Goal: Check status: Verify the current state of an ongoing process or item

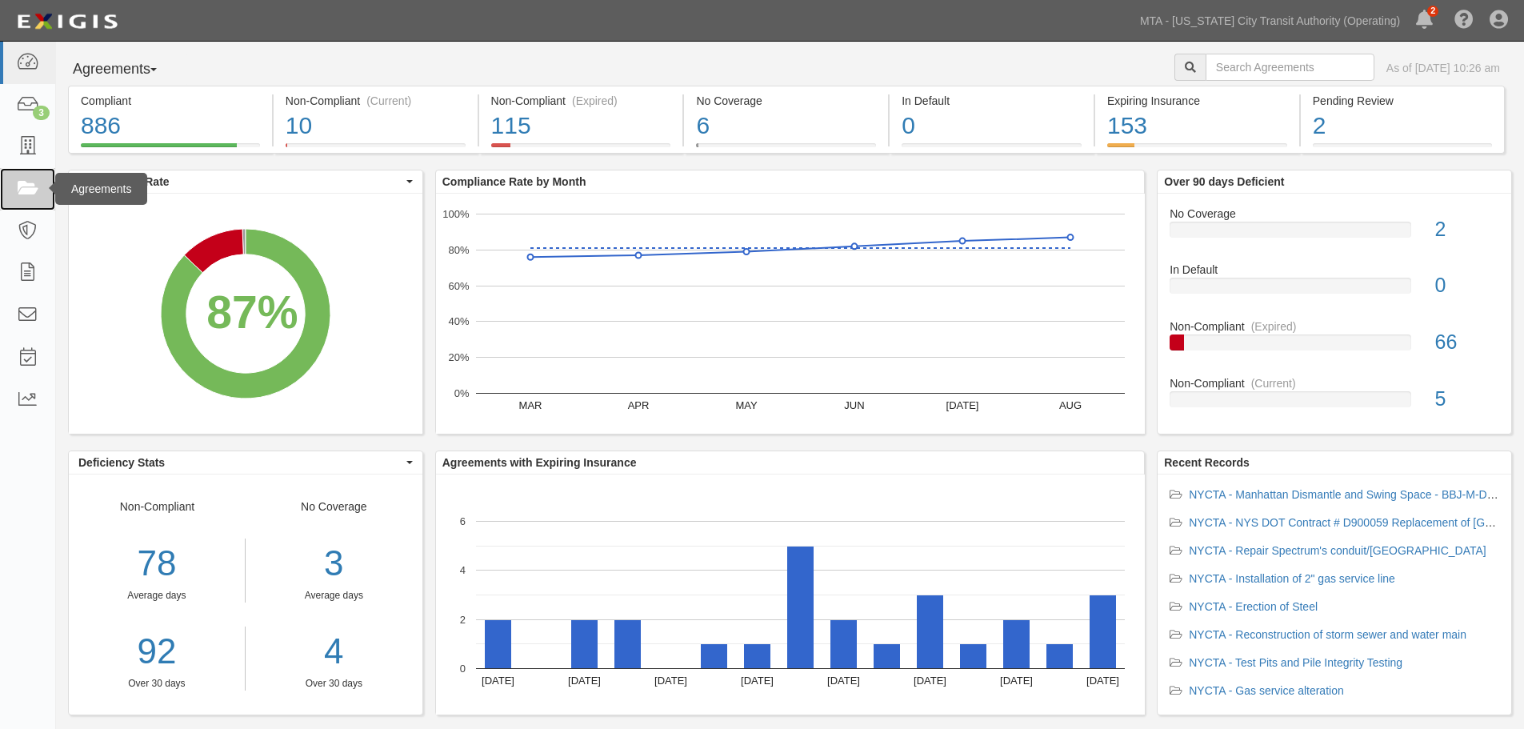
click at [42, 183] on link at bounding box center [27, 189] width 55 height 42
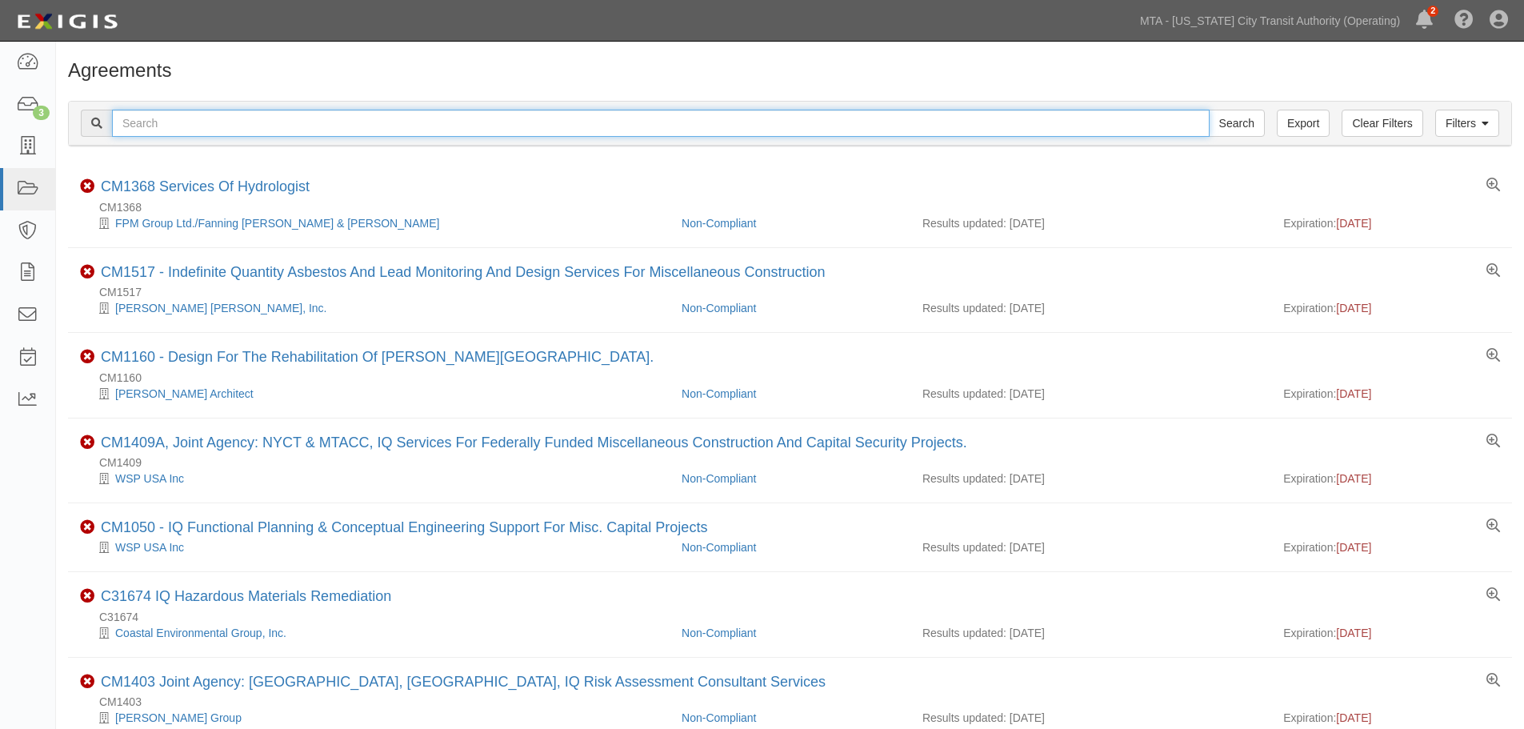
click at [213, 118] on input "text" at bounding box center [661, 123] width 1098 height 27
type input "INS1391"
click at [1209, 110] on input "Search" at bounding box center [1237, 123] width 56 height 27
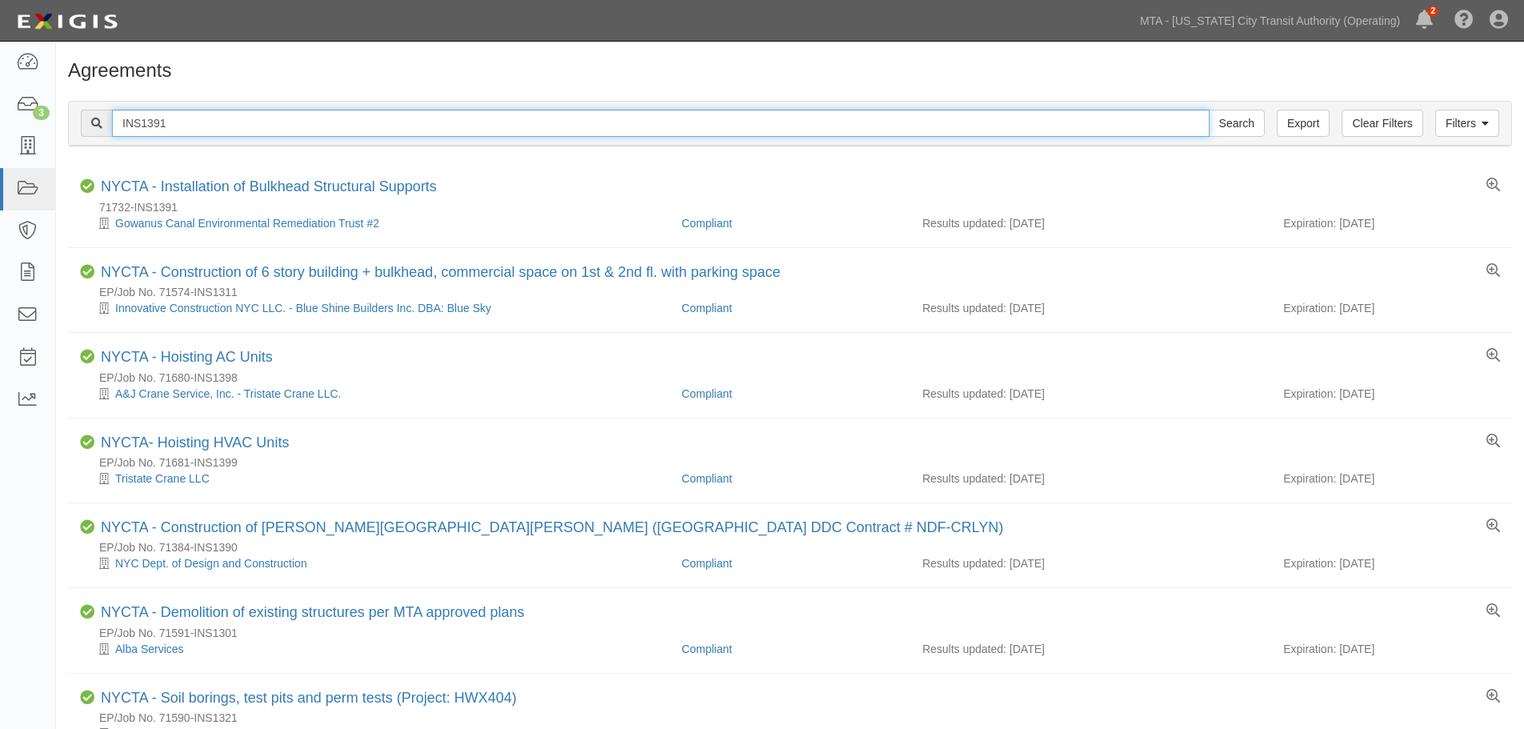
click at [259, 130] on input "INS1391" at bounding box center [661, 123] width 1098 height 27
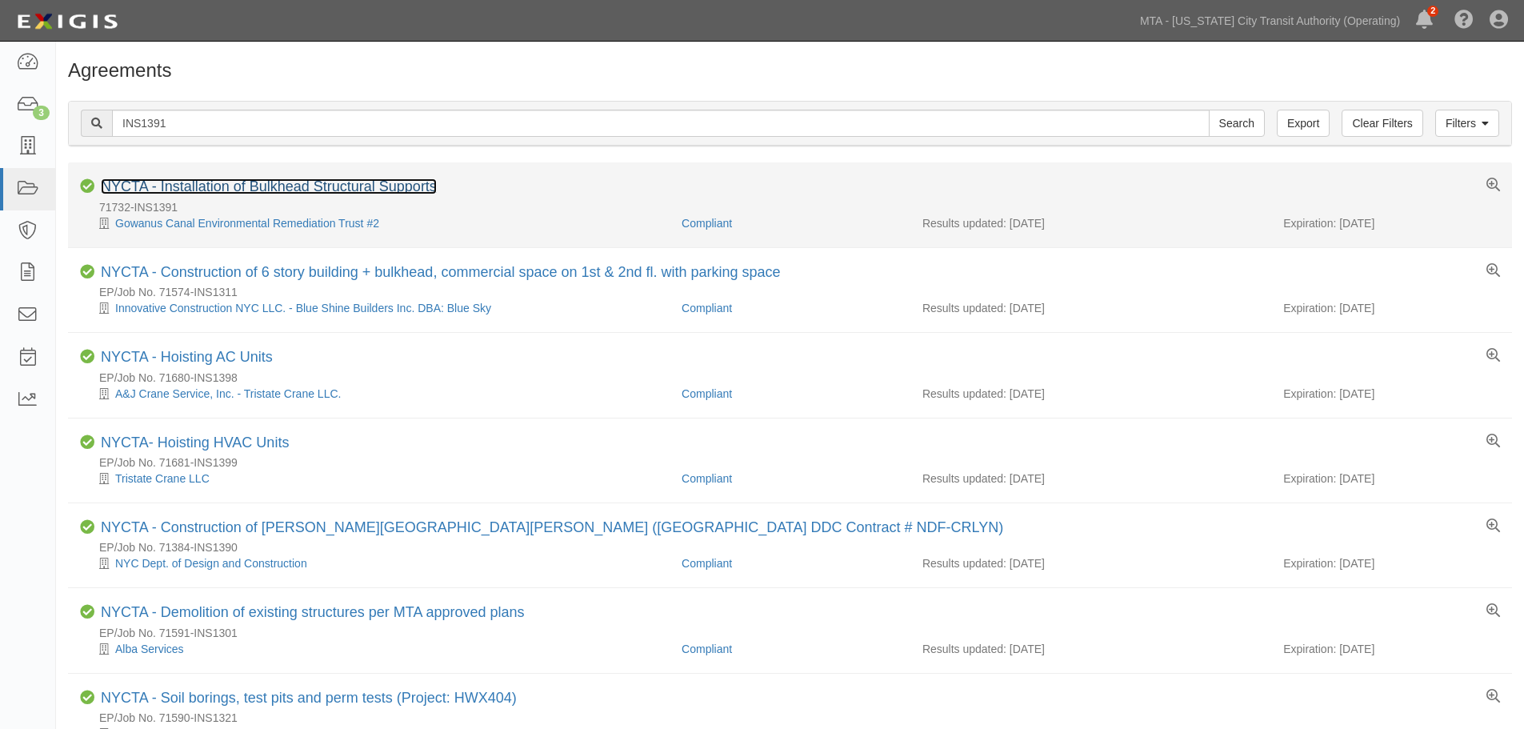
click at [271, 179] on link "NYCTA - Installation of Bulkhead Structural Supports" at bounding box center [269, 186] width 336 height 16
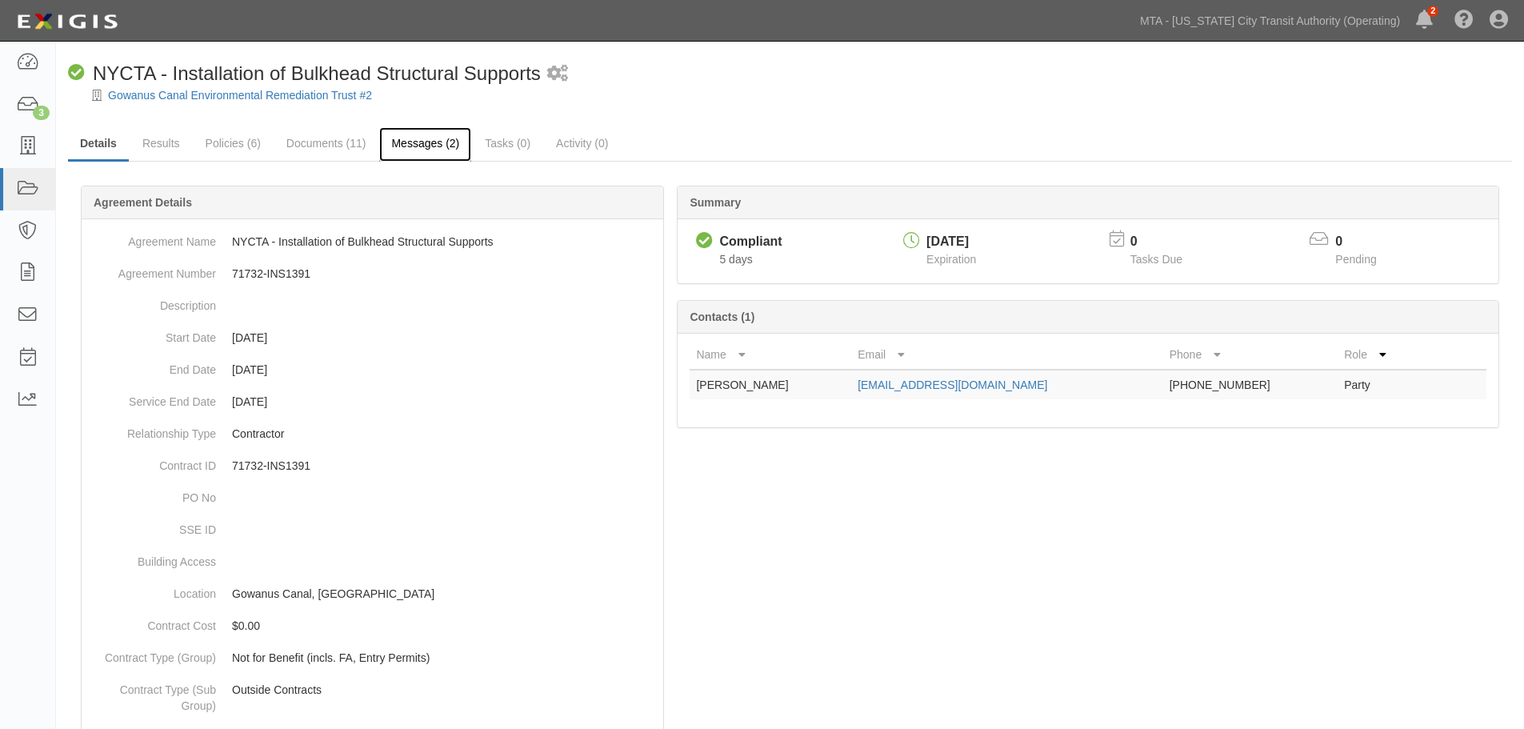
click at [440, 154] on link "Messages (2)" at bounding box center [425, 144] width 92 height 34
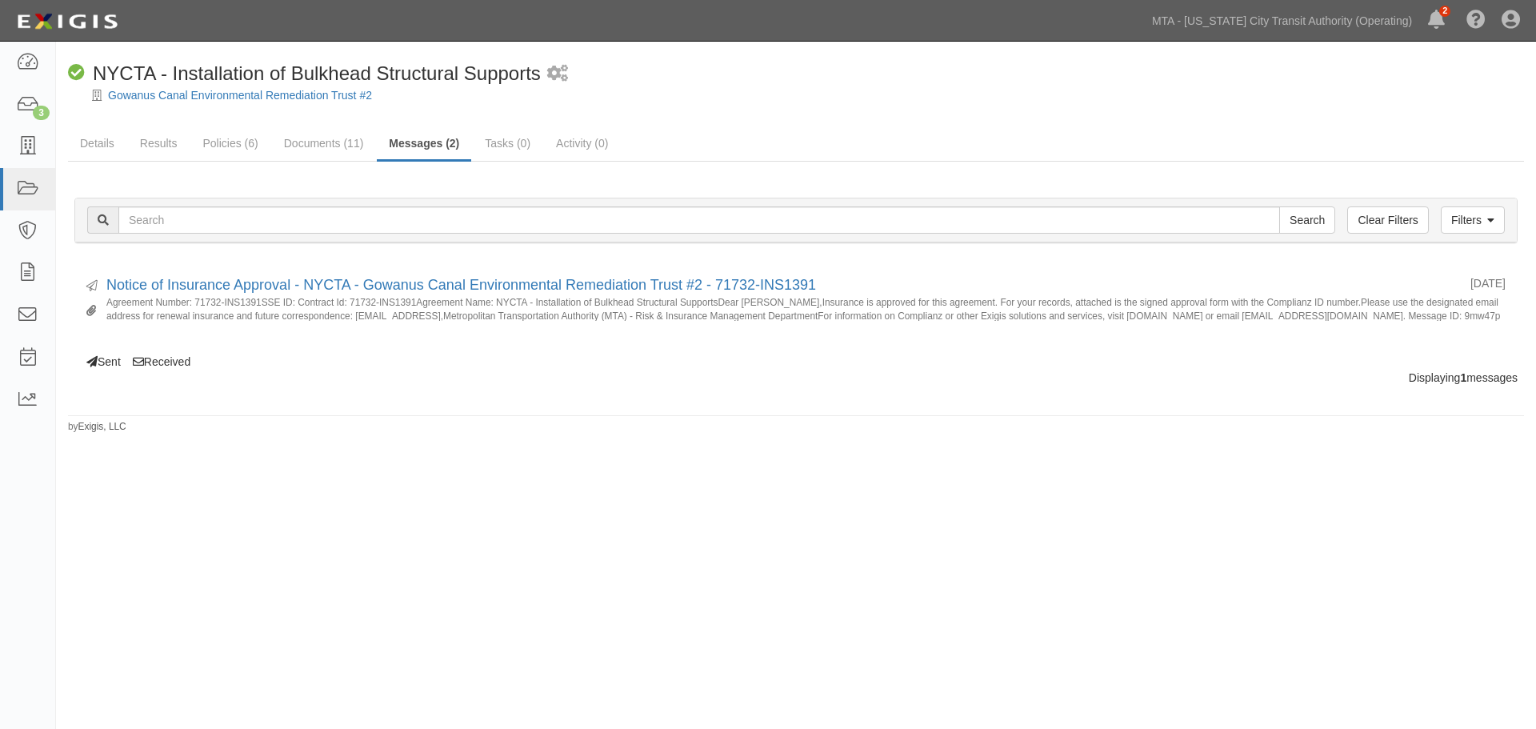
click at [111, 363] on div "Sent 08/28/2025 Notice of Insurance Approval - NYCTA - Gowanus Canal Environmen…" at bounding box center [796, 314] width 1468 height 110
click at [330, 142] on link "Documents (11)" at bounding box center [324, 144] width 104 height 34
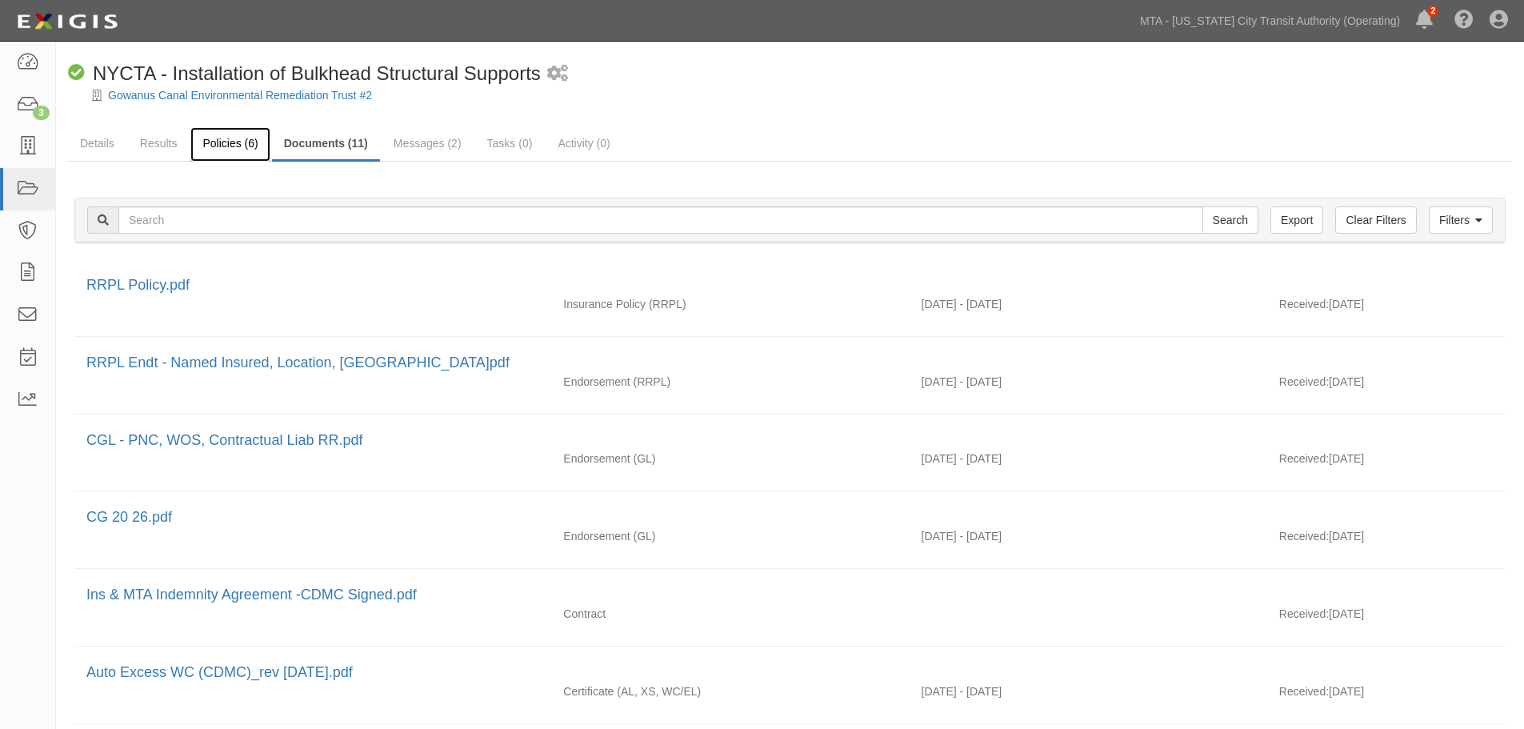
click at [200, 146] on link "Policies (6)" at bounding box center [229, 144] width 79 height 34
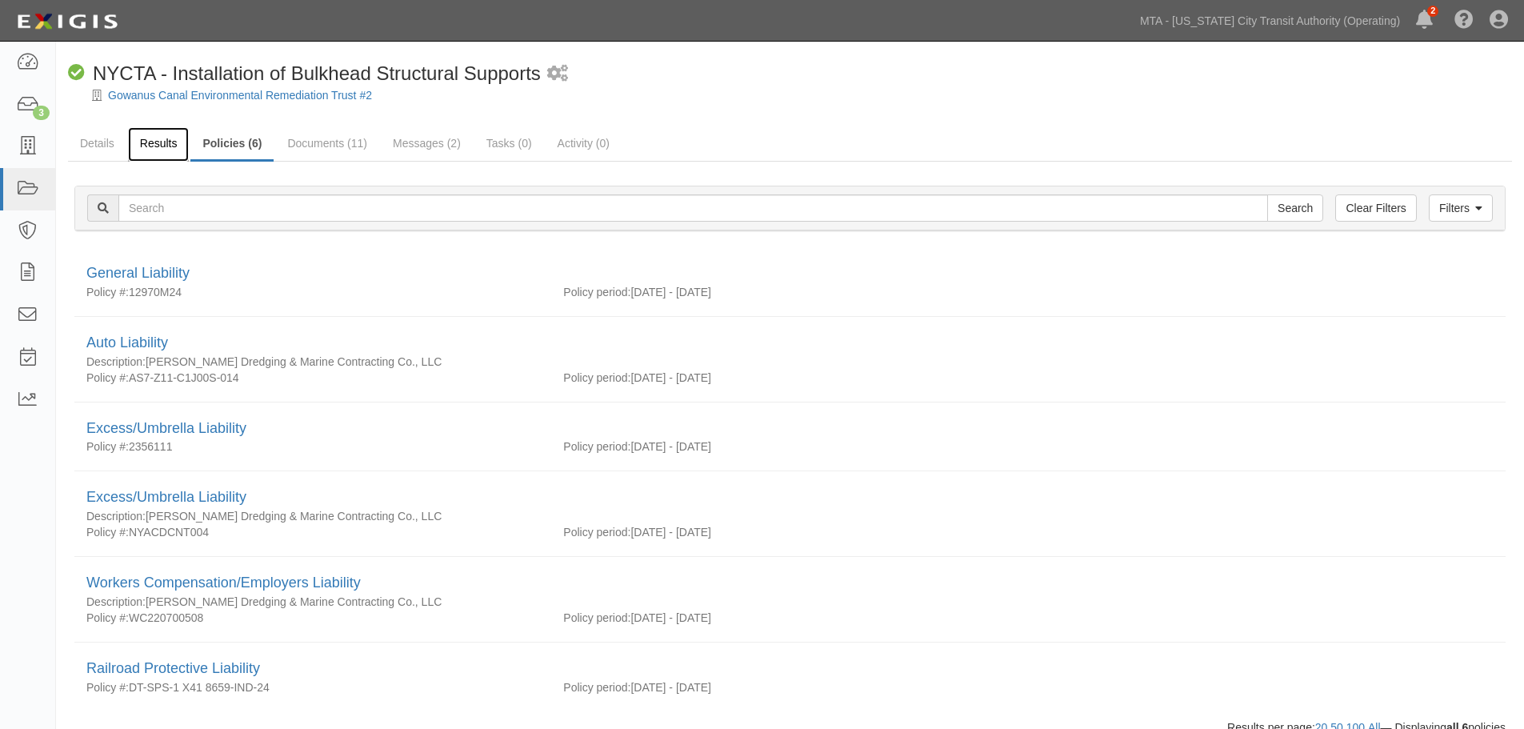
click at [178, 154] on link "Results" at bounding box center [159, 144] width 62 height 34
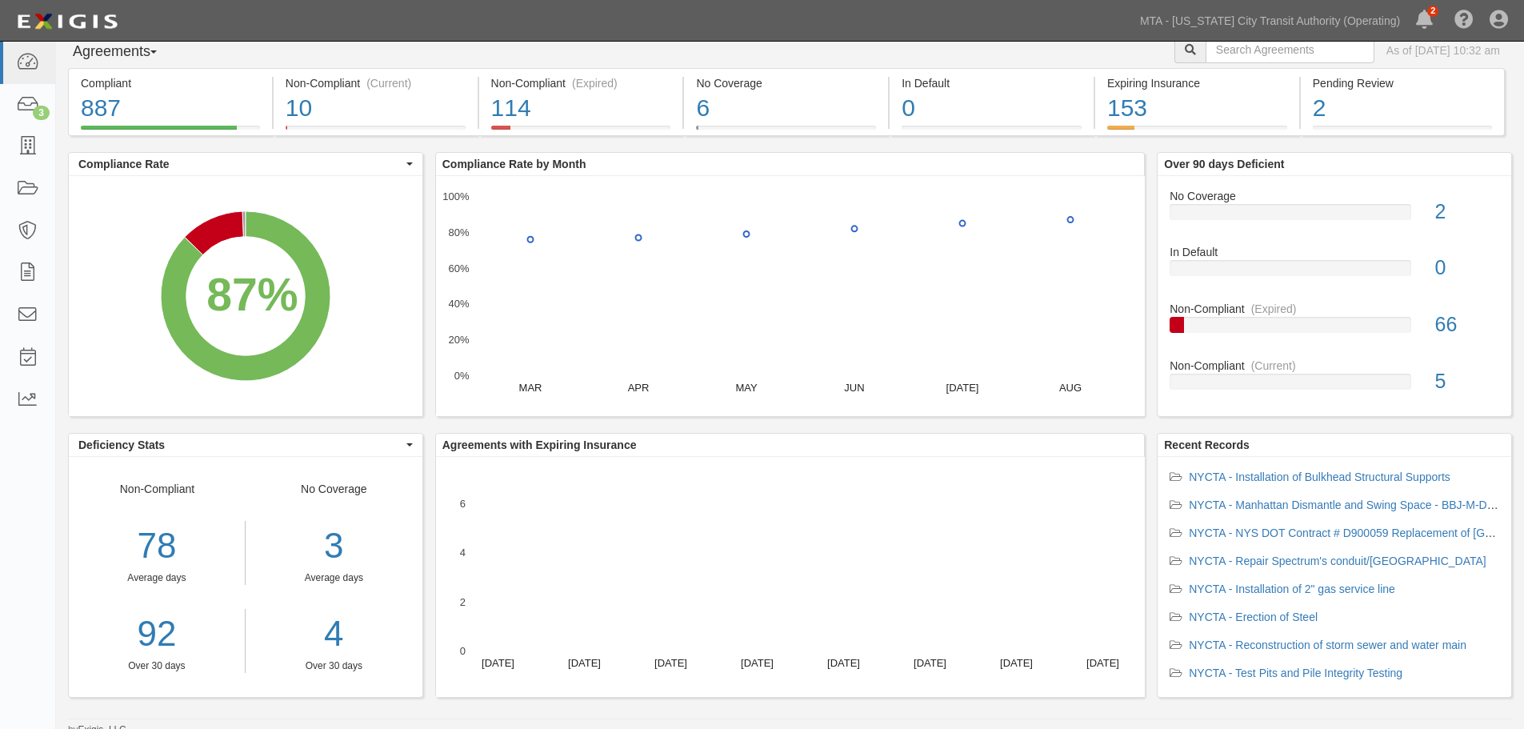
scroll to position [26, 0]
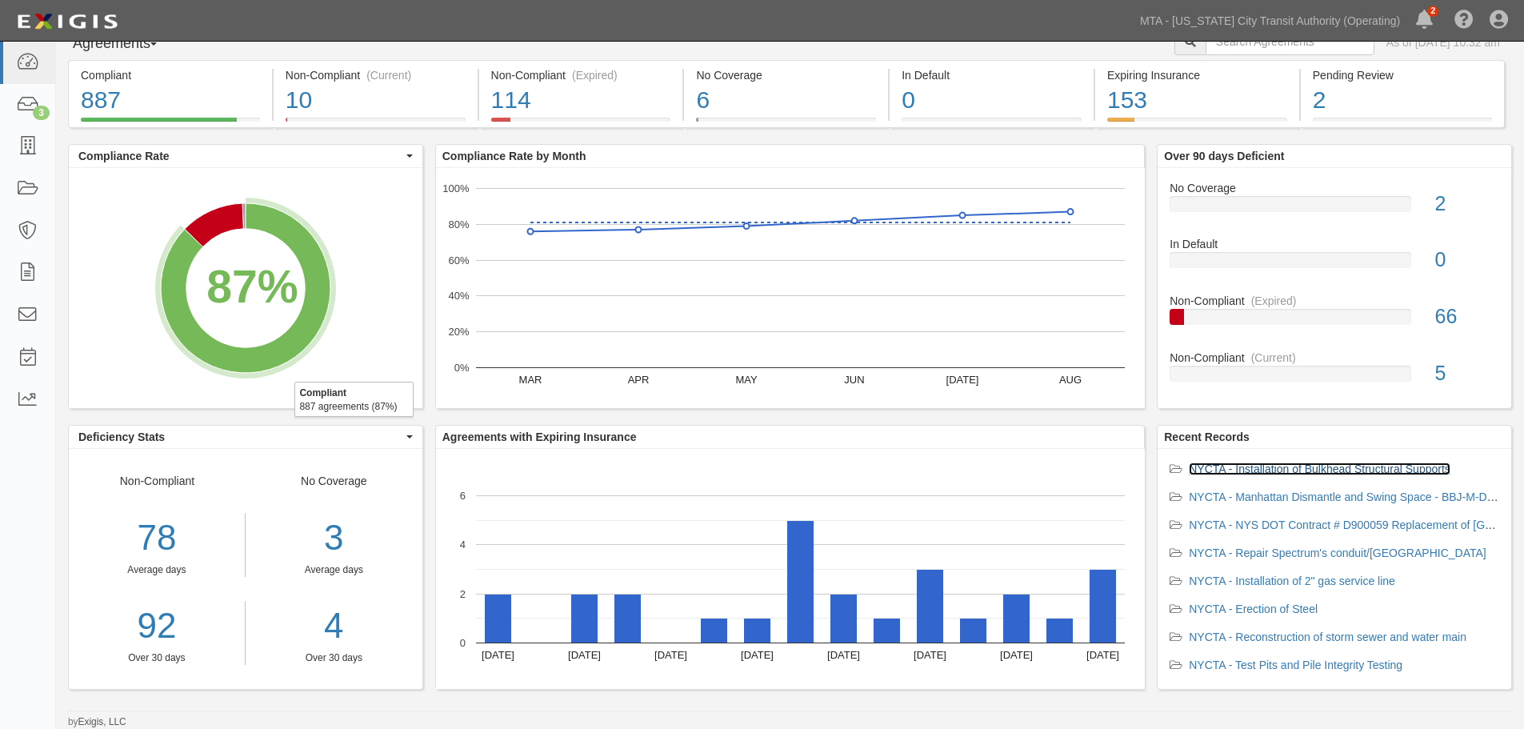
click at [1404, 472] on link "NYCTA - Installation of Bulkhead Structural Supports" at bounding box center [1320, 469] width 262 height 13
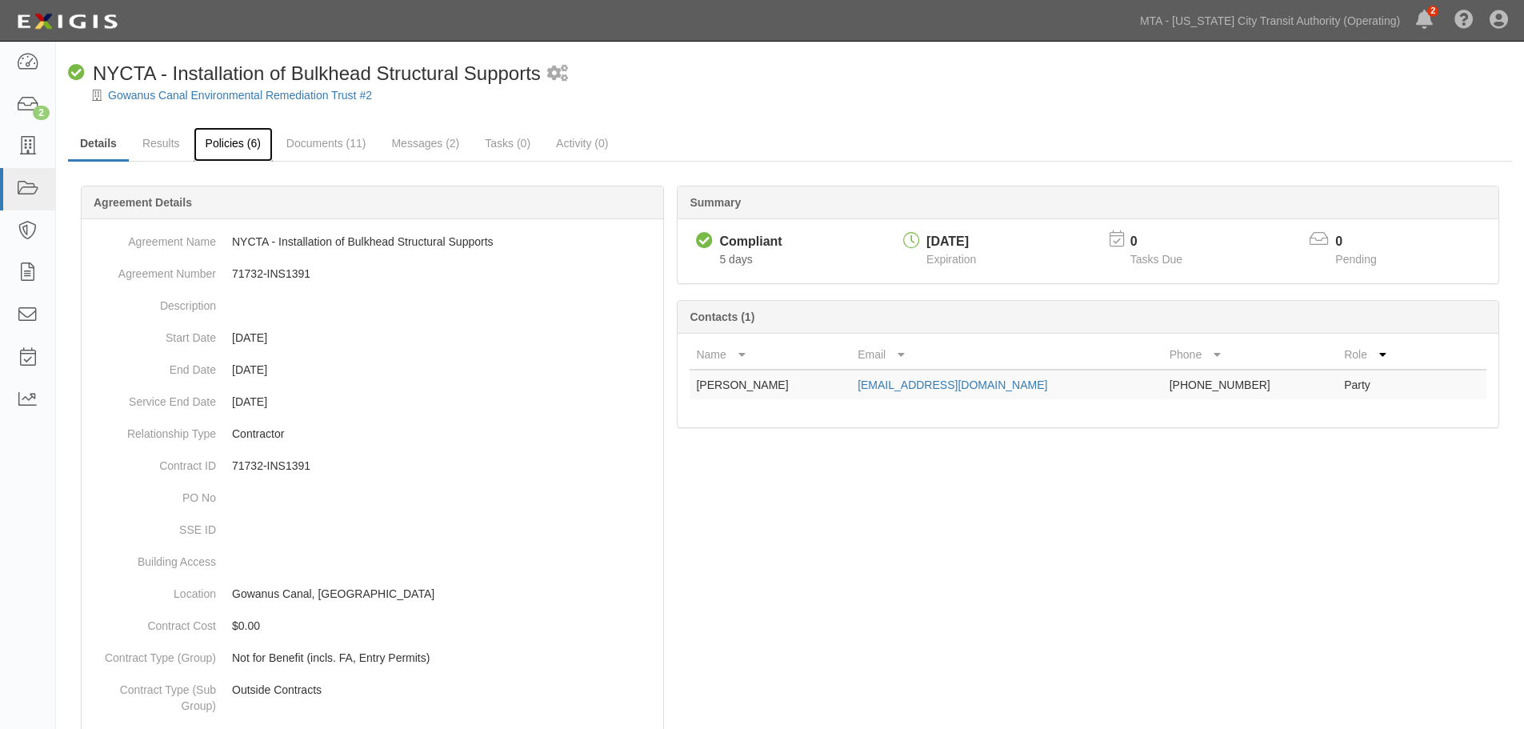
click at [227, 139] on link "Policies (6)" at bounding box center [233, 144] width 79 height 34
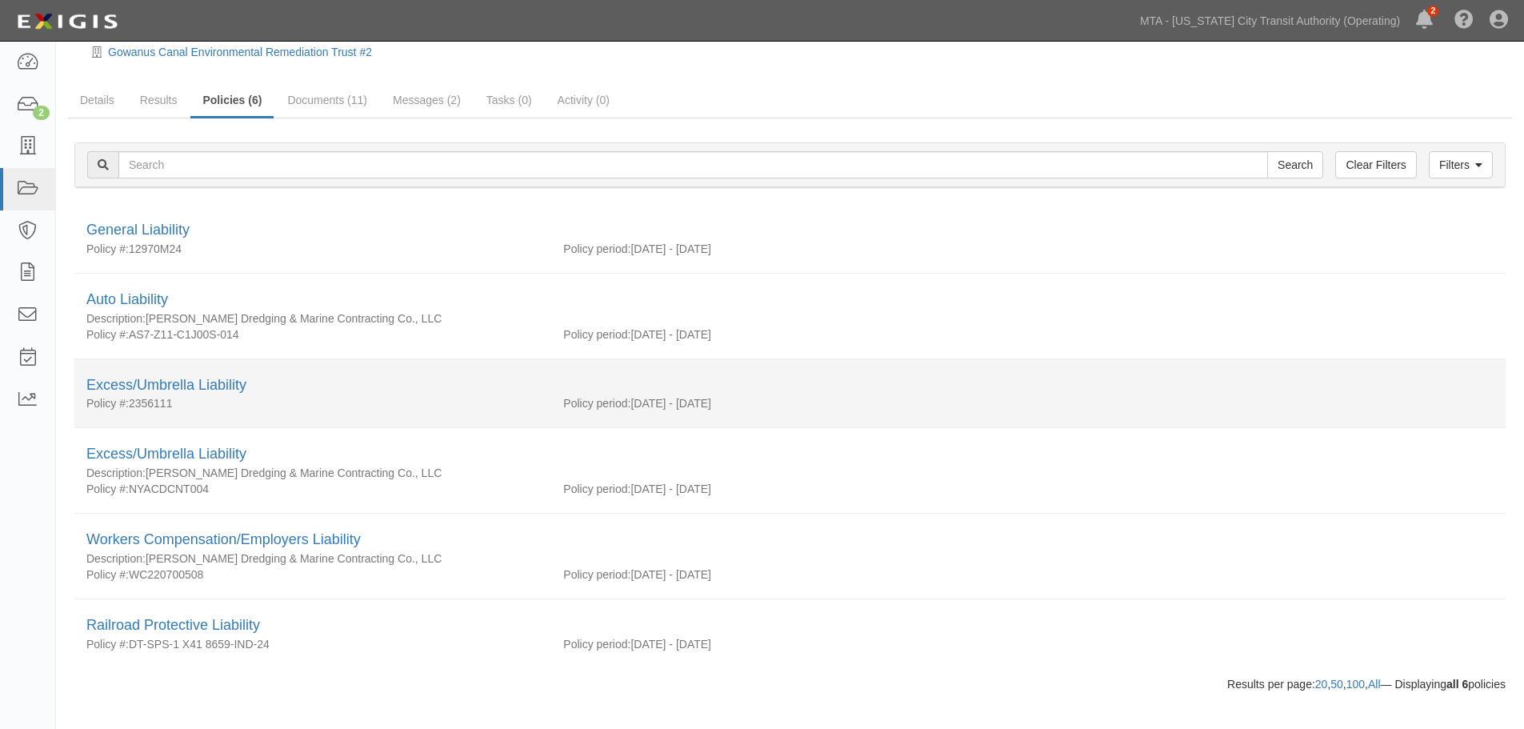
scroll to position [66, 0]
